Goal: Task Accomplishment & Management: Manage account settings

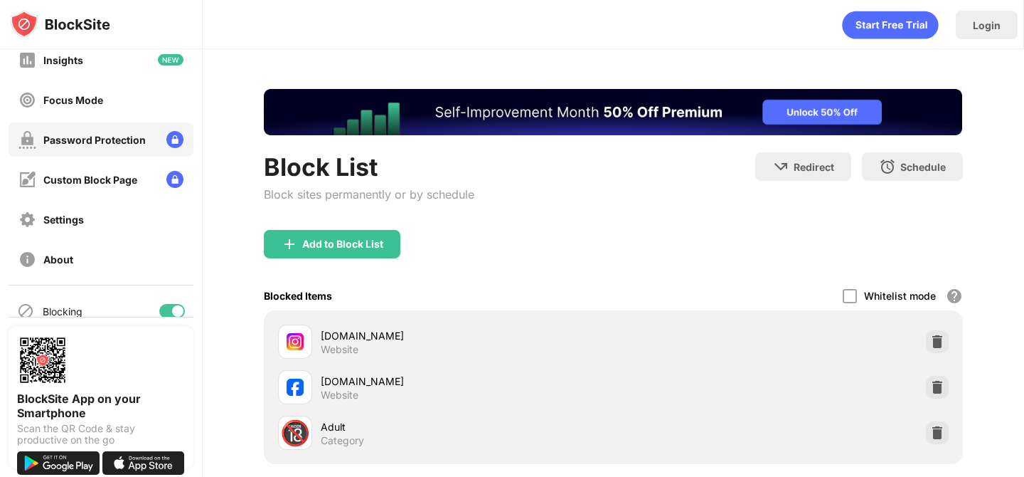
scroll to position [149, 0]
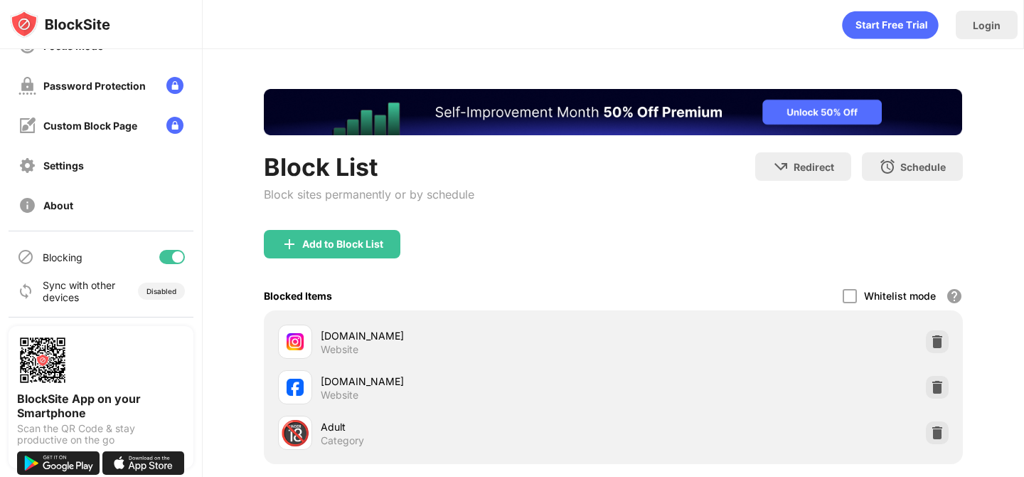
click at [161, 260] on div at bounding box center [172, 257] width 26 height 14
